Goal: Task Accomplishment & Management: Manage account settings

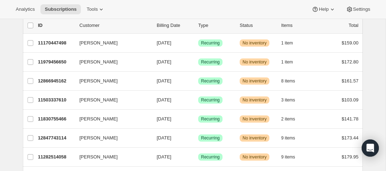
scroll to position [53, 0]
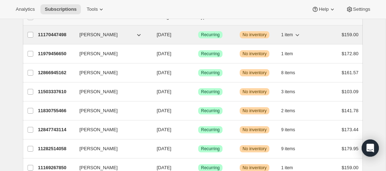
click at [61, 35] on p "11170447498" at bounding box center [56, 34] width 36 height 7
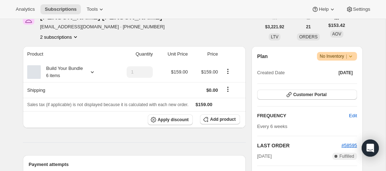
scroll to position [107, 0]
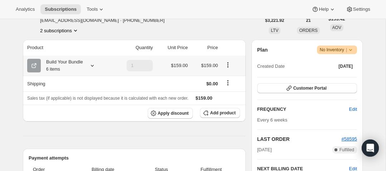
click at [92, 66] on icon at bounding box center [92, 65] width 7 height 7
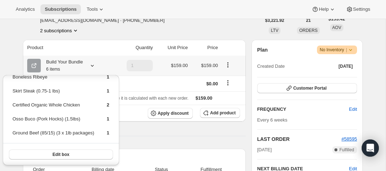
scroll to position [0, 0]
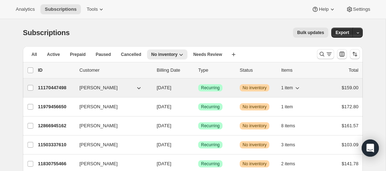
scroll to position [3, 0]
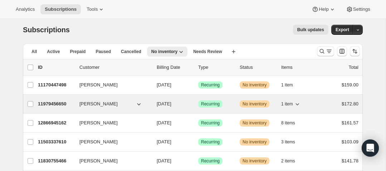
click at [61, 101] on p "11979456650" at bounding box center [56, 103] width 36 height 7
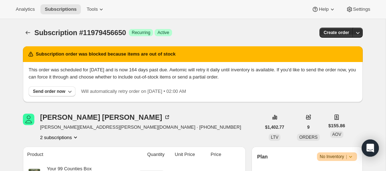
scroll to position [79, 0]
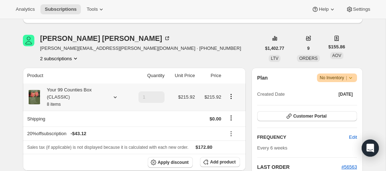
click at [116, 98] on icon at bounding box center [115, 97] width 3 height 2
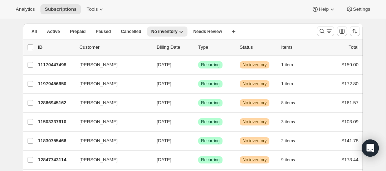
scroll to position [41, 0]
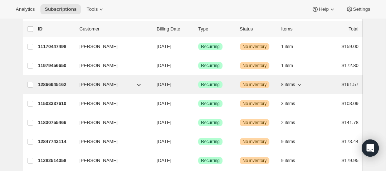
click at [55, 83] on p "12866945162" at bounding box center [56, 84] width 36 height 7
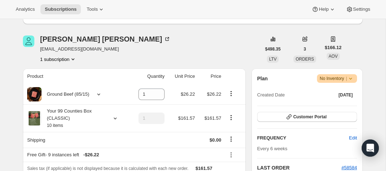
scroll to position [95, 0]
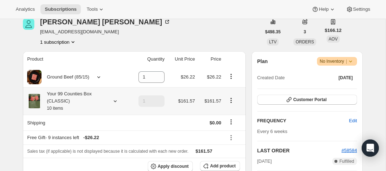
click at [116, 98] on icon at bounding box center [115, 100] width 7 height 7
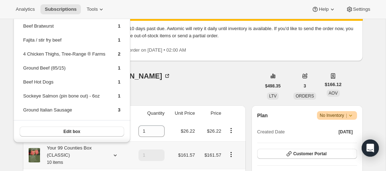
scroll to position [39, 0]
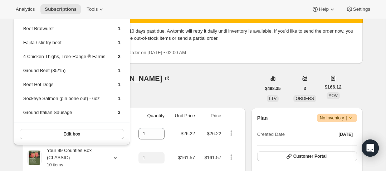
click at [161, 91] on div "[PERSON_NAME] [EMAIL_ADDRESS][DOMAIN_NAME] 1 subscription" at bounding box center [142, 88] width 238 height 27
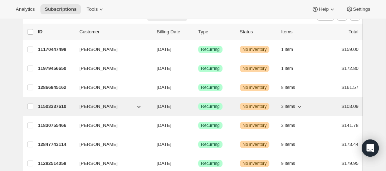
scroll to position [42, 0]
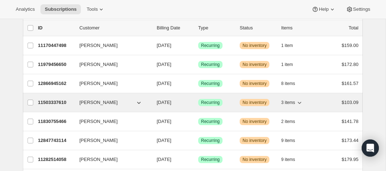
click at [58, 102] on p "11503337610" at bounding box center [56, 102] width 36 height 7
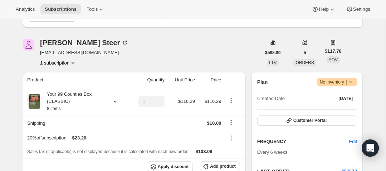
scroll to position [91, 0]
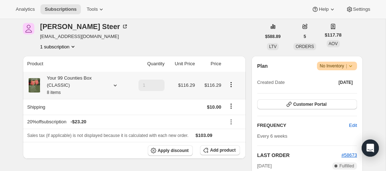
click at [119, 87] on div "Your 99 Counties Box (CLASSIC) 8 items" at bounding box center [77, 84] width 100 height 21
click at [116, 86] on icon at bounding box center [115, 85] width 7 height 7
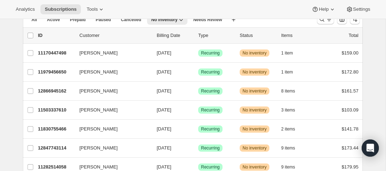
scroll to position [93, 0]
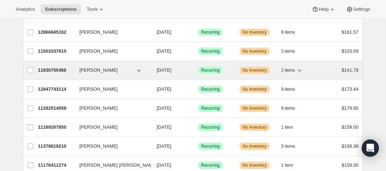
click at [60, 72] on p "11830755466" at bounding box center [56, 70] width 36 height 7
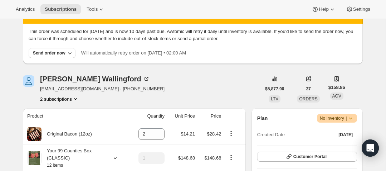
scroll to position [89, 0]
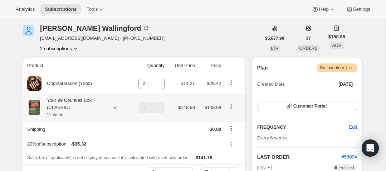
click at [114, 108] on icon at bounding box center [115, 107] width 7 height 7
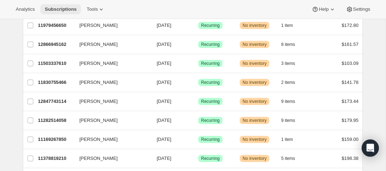
scroll to position [88, 0]
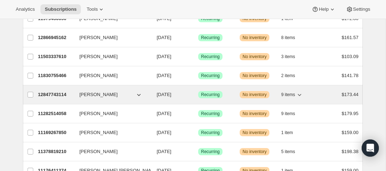
click at [58, 94] on p "12847743114" at bounding box center [56, 94] width 36 height 7
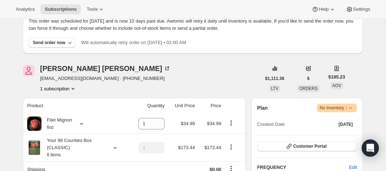
scroll to position [118, 0]
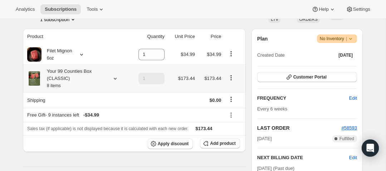
click at [116, 81] on icon at bounding box center [115, 78] width 7 height 7
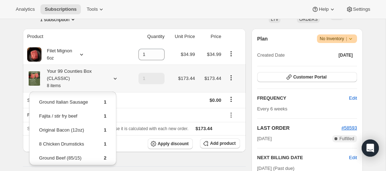
scroll to position [0, 0]
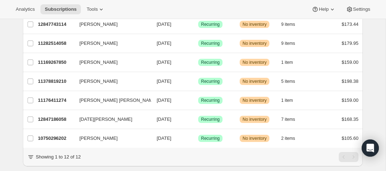
scroll to position [175, 0]
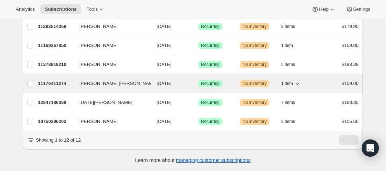
click at [63, 84] on p "11176411274" at bounding box center [56, 83] width 36 height 7
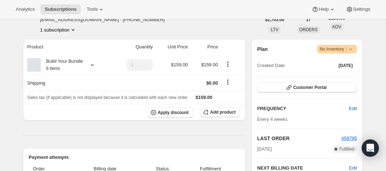
scroll to position [124, 0]
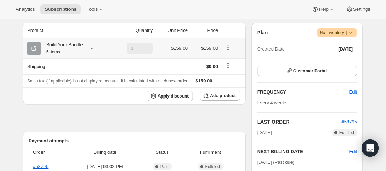
click at [94, 48] on icon at bounding box center [92, 49] width 3 height 2
